Goal: Navigation & Orientation: Find specific page/section

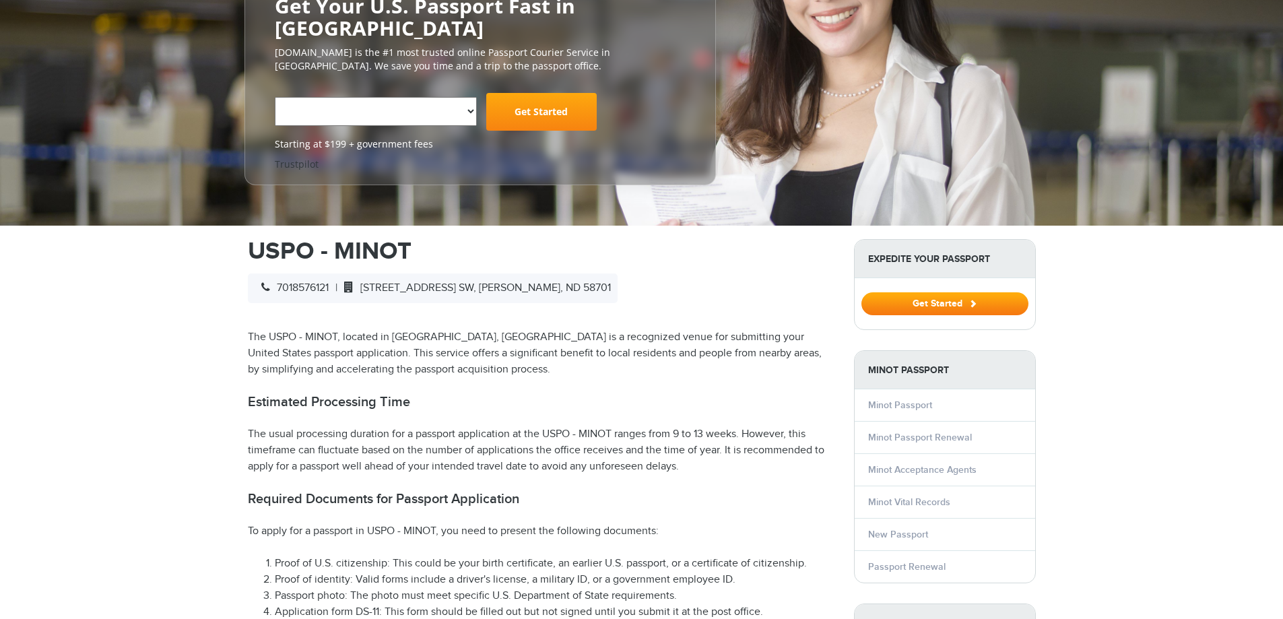
select select "**********"
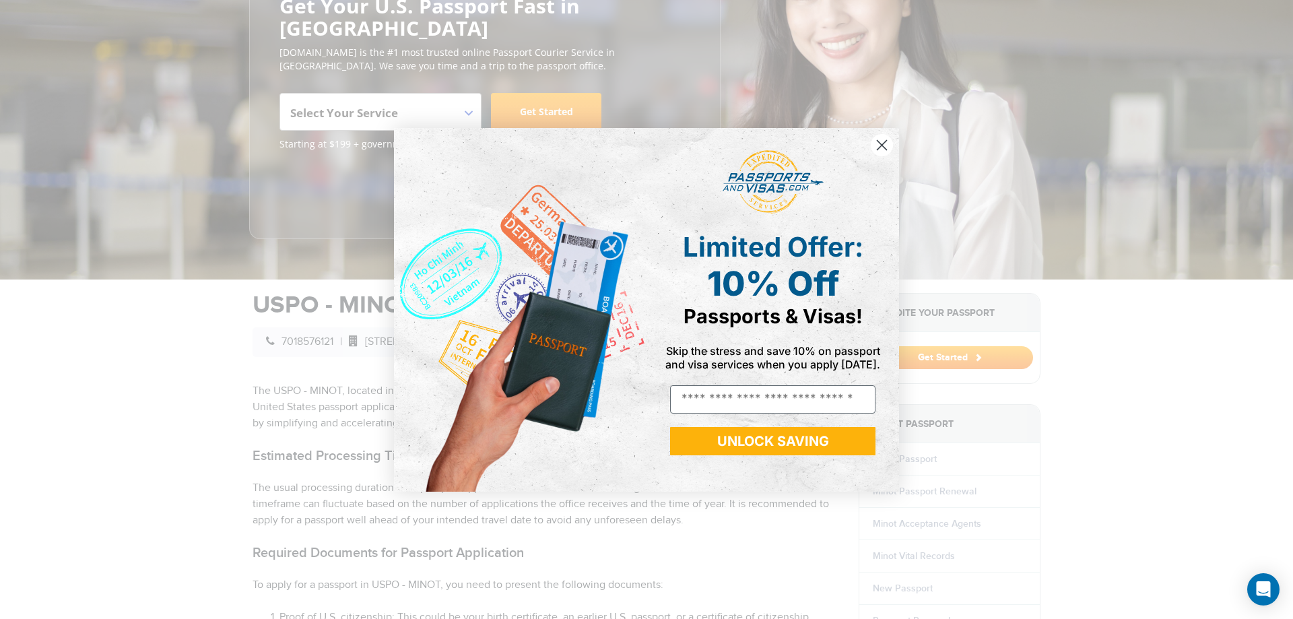
click at [878, 149] on icon "Close dialog" at bounding box center [882, 144] width 9 height 9
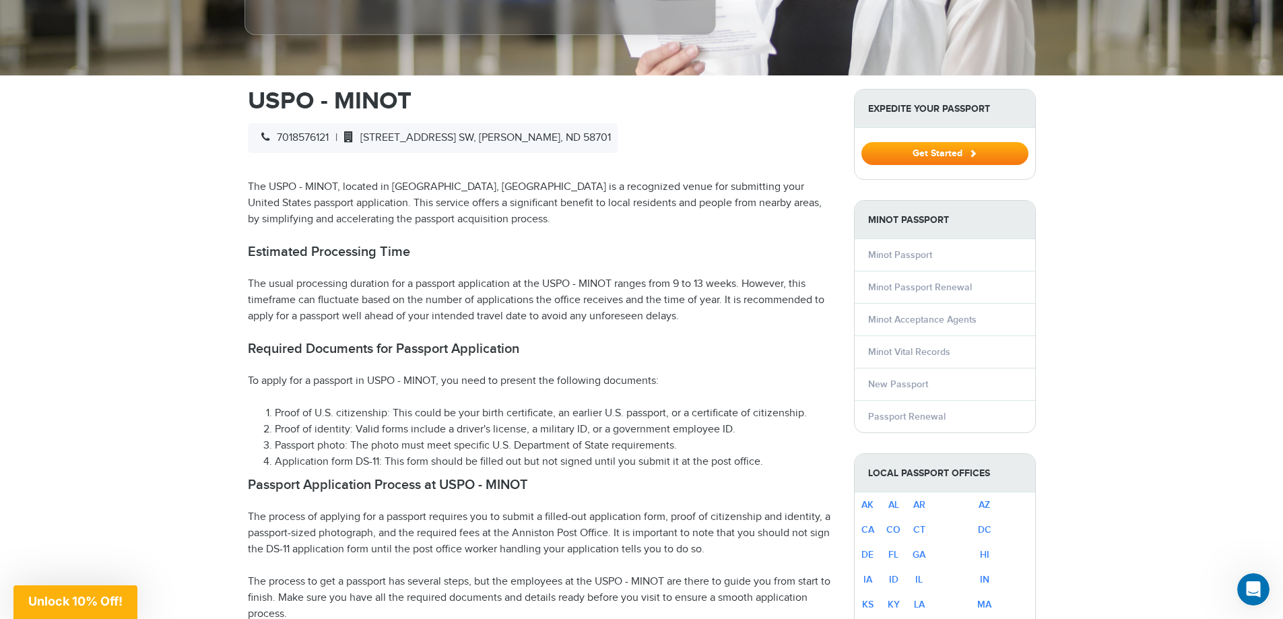
scroll to position [391, 0]
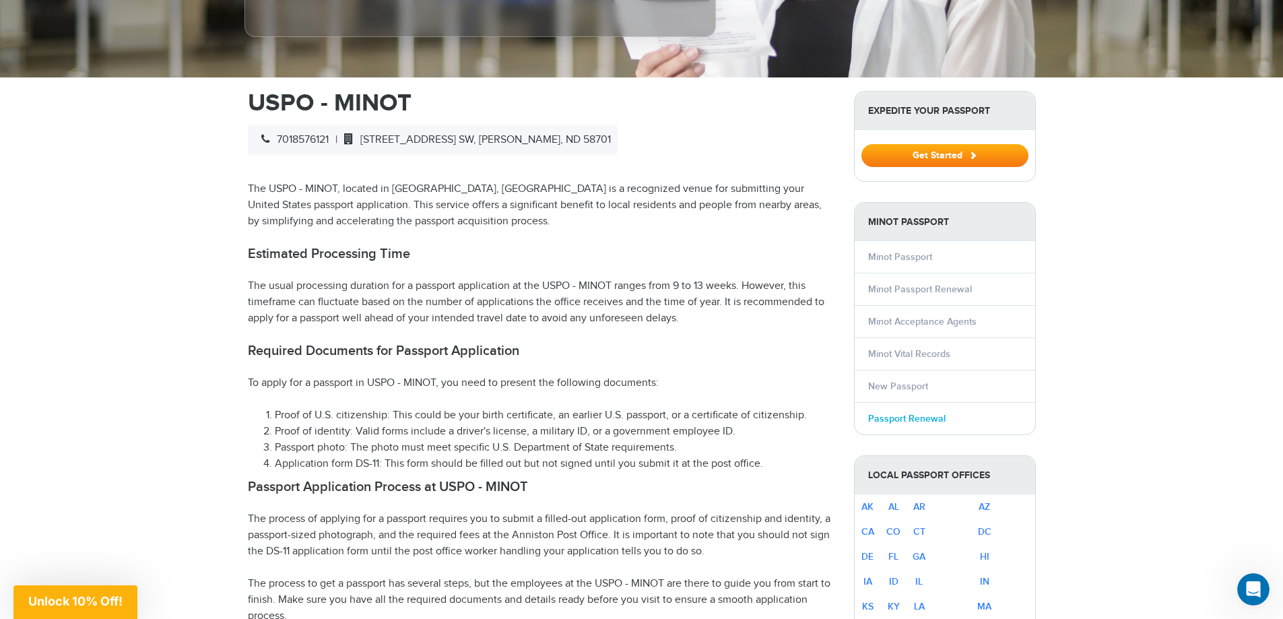
click at [893, 413] on link "Passport Renewal" at bounding box center [906, 418] width 77 height 11
